Goal: Task Accomplishment & Management: Manage account settings

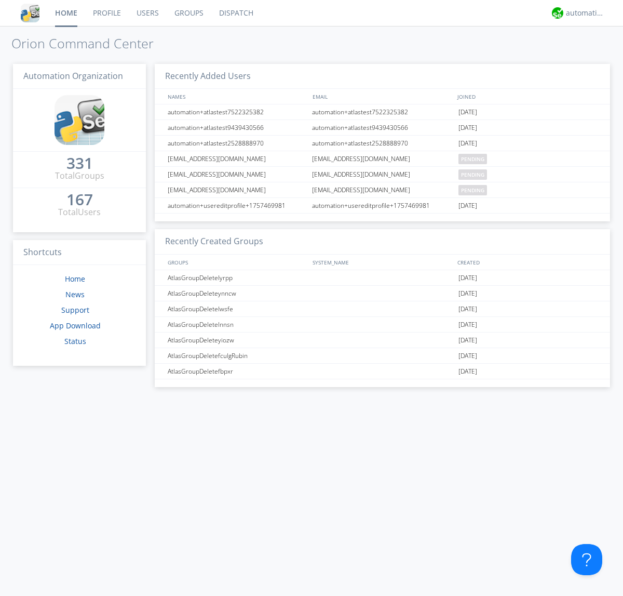
click at [147, 13] on link "Users" at bounding box center [148, 13] width 38 height 26
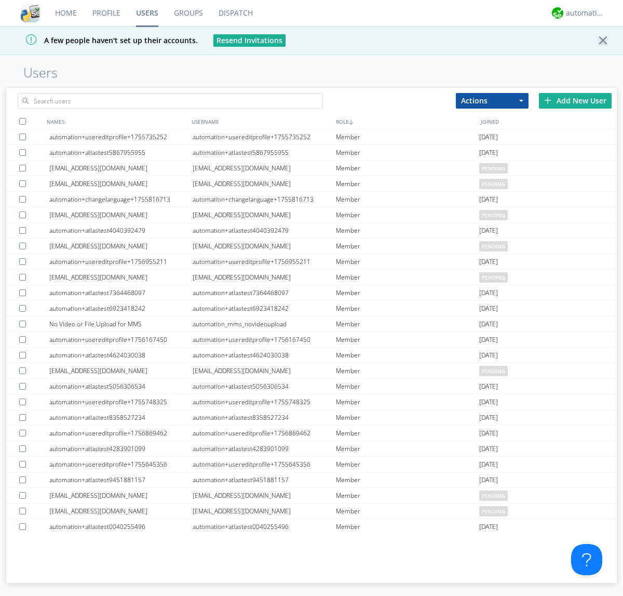
click at [575, 100] on div "Add New User" at bounding box center [575, 101] width 73 height 16
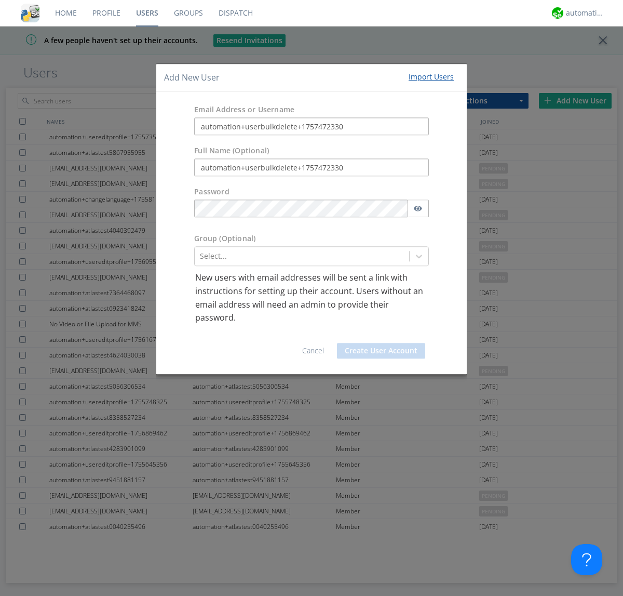
type input "automation+userbulkdelete+1757472330"
click at [381, 350] on button "Create User Account" at bounding box center [381, 351] width 88 height 16
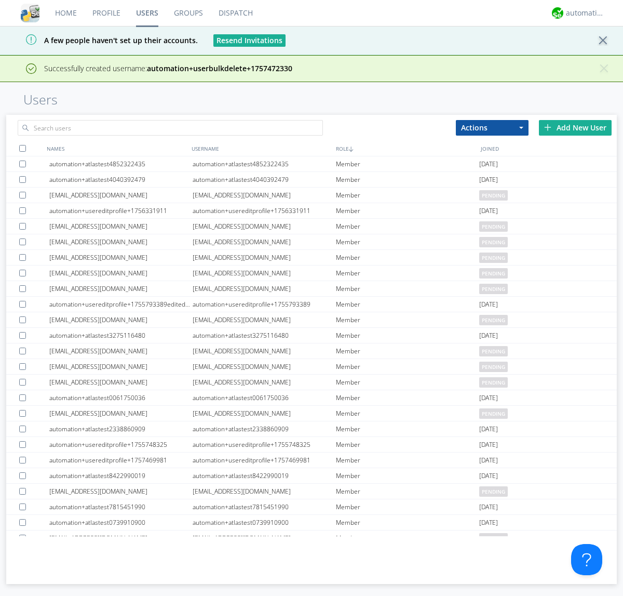
click at [575, 127] on div "Add New User" at bounding box center [575, 128] width 73 height 16
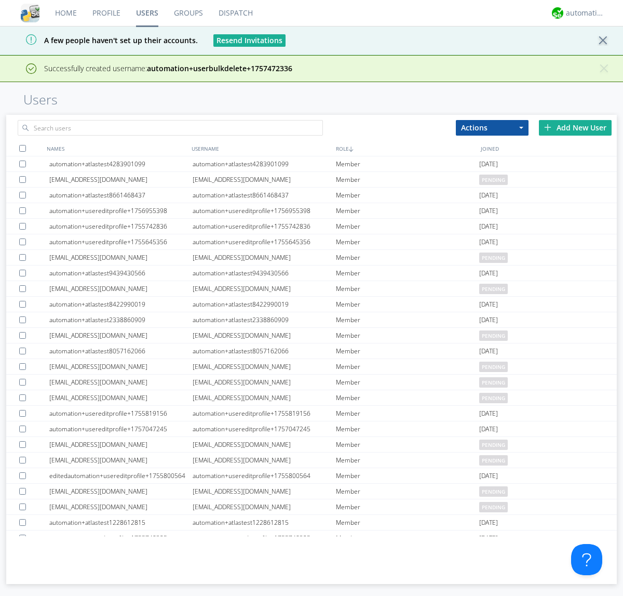
click at [575, 127] on div "Add New User" at bounding box center [575, 128] width 73 height 16
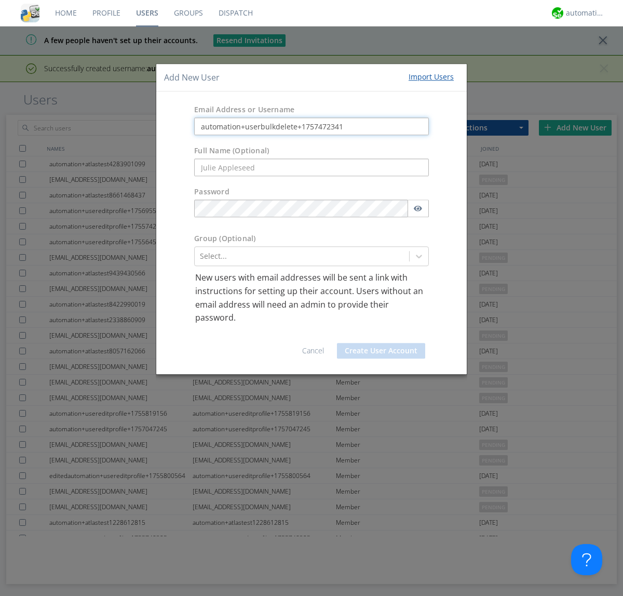
type input "automation+userbulkdelete+1757472341"
click at [381, 350] on button "Create User Account" at bounding box center [381, 351] width 88 height 16
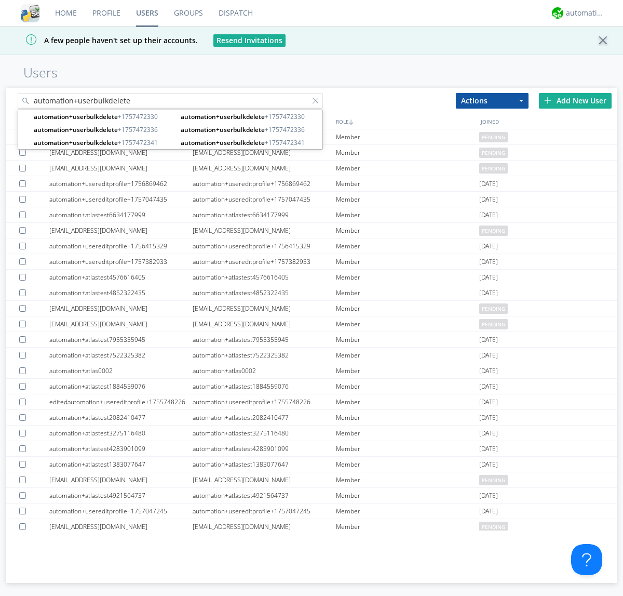
type input "automation+userbulkdelete"
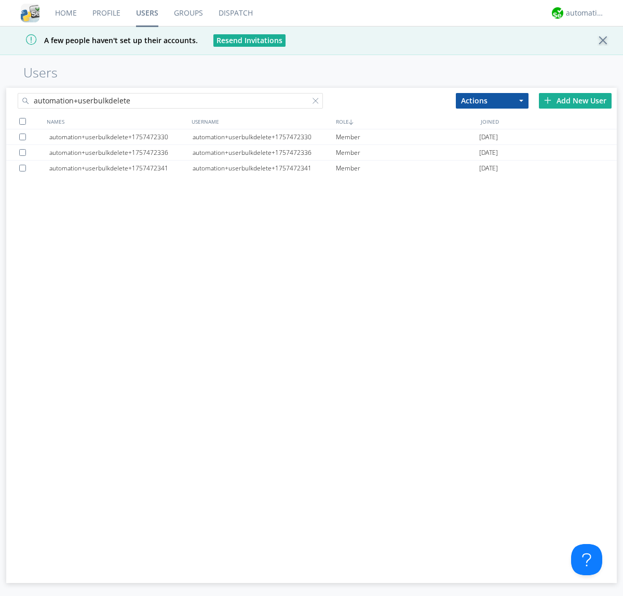
click at [22, 121] on div at bounding box center [22, 121] width 7 height 7
click at [492, 100] on button "Actions" at bounding box center [492, 101] width 73 height 16
click at [0, 0] on link "Delete User" at bounding box center [0, 0] width 0 height 0
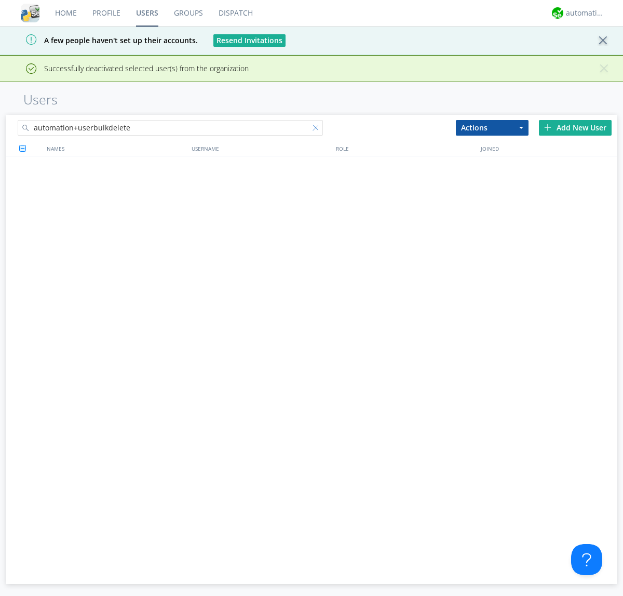
click at [318, 125] on div at bounding box center [318, 130] width 10 height 10
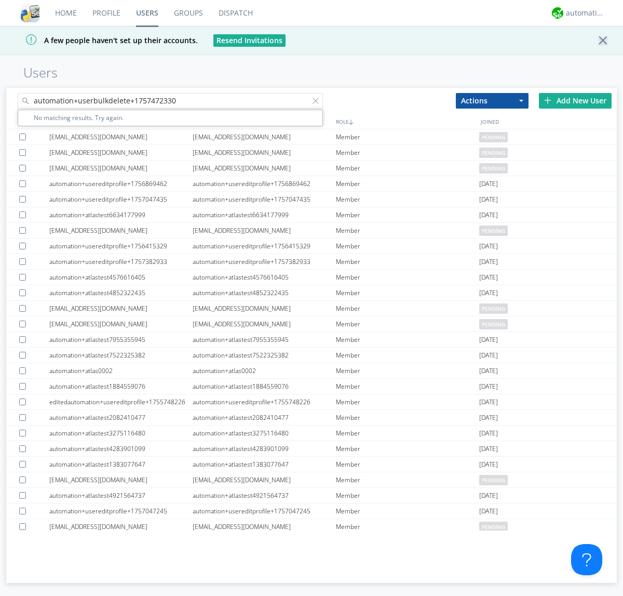
type input "automation+userbulkdelete+1757472330"
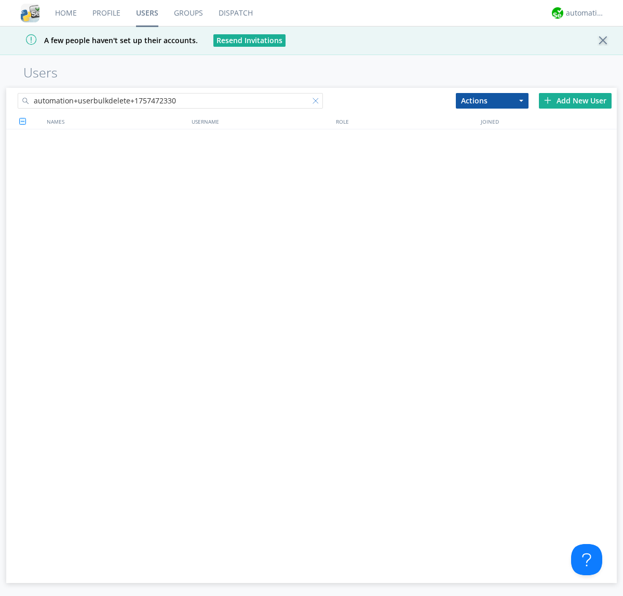
click at [318, 102] on div at bounding box center [318, 103] width 10 height 10
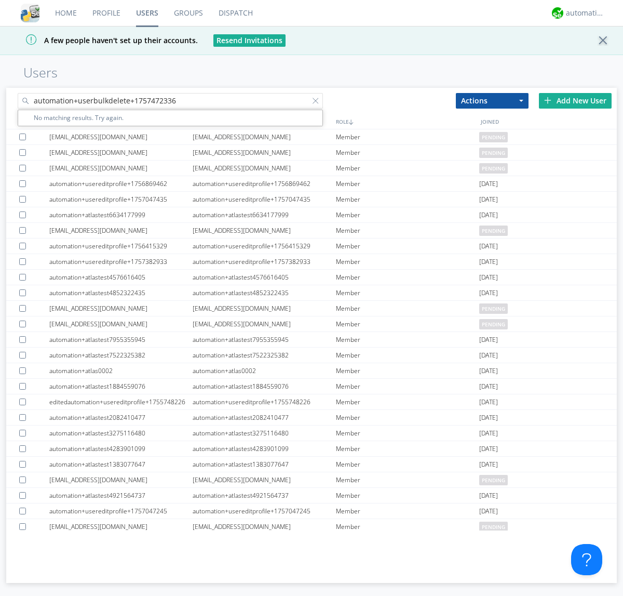
type input "automation+userbulkdelete+1757472336"
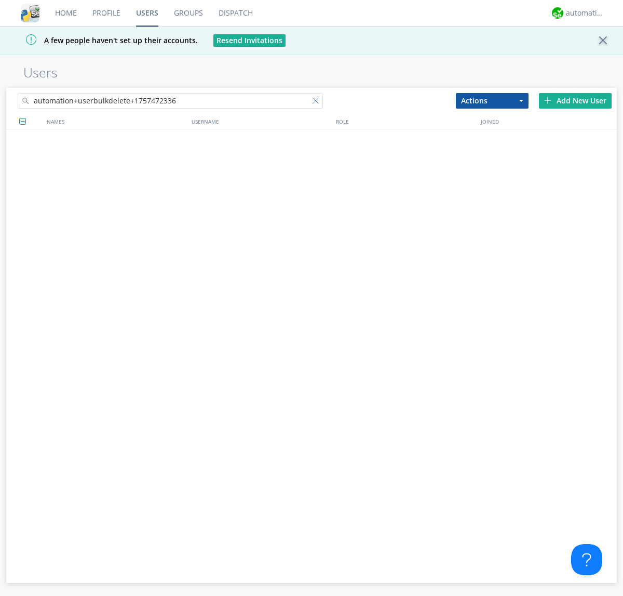
click at [318, 102] on div at bounding box center [318, 103] width 10 height 10
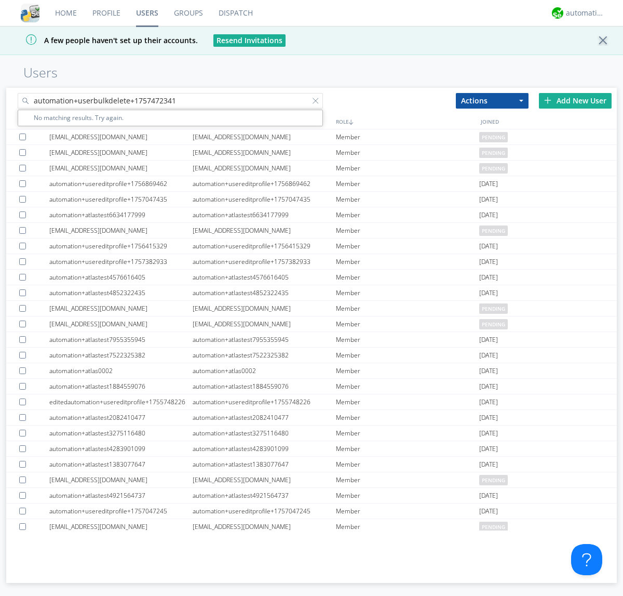
type input "automation+userbulkdelete+1757472341"
